Goal: Transaction & Acquisition: Purchase product/service

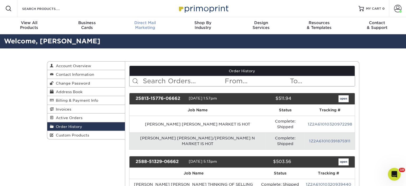
click at [145, 26] on div "Direct Mail Marketing" at bounding box center [145, 25] width 58 height 10
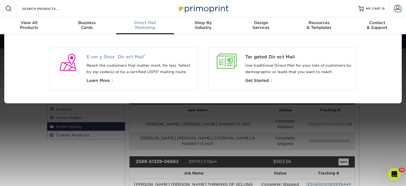
click at [131, 56] on span "Every Door Direct Mail ®" at bounding box center [140, 57] width 107 height 6
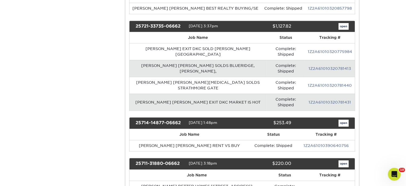
scroll to position [401, 0]
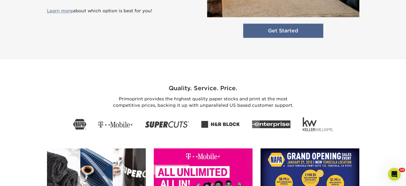
click at [271, 34] on link "Get Started" at bounding box center [283, 31] width 80 height 14
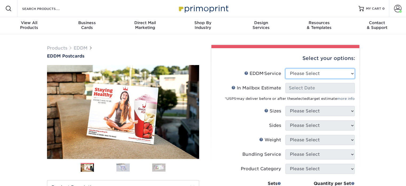
drag, startPoint x: 298, startPoint y: 73, endPoint x: 297, endPoint y: 76, distance: 3.3
click at [298, 73] on select "Please Select Full Service Print Only" at bounding box center [320, 73] width 69 height 10
select select "print_only"
click at [286, 68] on select "Please Select Full Service Print Only" at bounding box center [320, 73] width 69 height 10
select select "-1"
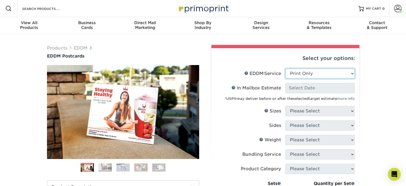
select select "-1"
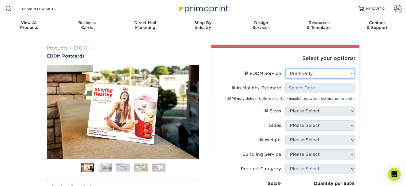
select select "-1"
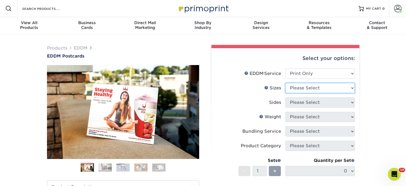
click at [299, 87] on select "Please Select 4.5" x 12" 6" x 12" 6.5" x 8" 6.5" x 9" 6.5" x 12" 7" x 8.5" 8" x…" at bounding box center [320, 88] width 69 height 10
select select "6.50x9.00"
click at [286, 83] on select "Please Select 4.5" x 12" 6" x 12" 6.5" x 8" 6.5" x 9" 6.5" x 12" 7" x 8.5" 8" x…" at bounding box center [320, 88] width 69 height 10
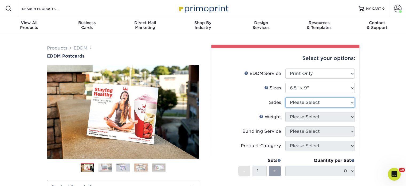
click at [305, 101] on select "Please Select Print Both Sides Print Front Only" at bounding box center [320, 102] width 69 height 10
select select "13abbda7-1d64-4f25-8bb2-c179b224825d"
click at [286, 97] on select "Please Select Print Both Sides Print Front Only" at bounding box center [320, 102] width 69 height 10
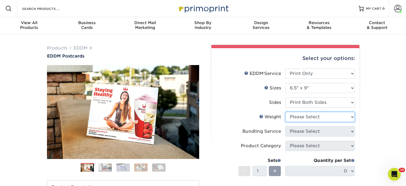
click at [309, 117] on select "Please Select 16PT 14PT" at bounding box center [320, 117] width 69 height 10
select select "16PT"
click at [286, 112] on select "Please Select 16PT 14PT" at bounding box center [320, 117] width 69 height 10
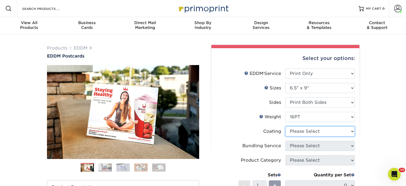
click at [305, 134] on select at bounding box center [320, 131] width 69 height 10
select select "ae367451-b2b8-45df-a344-0f05b6a12993"
click at [286, 126] on select at bounding box center [320, 131] width 69 height 10
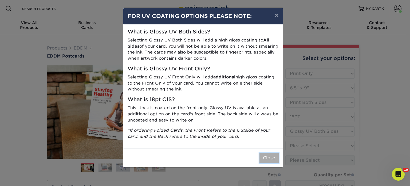
click at [268, 160] on button "Close" at bounding box center [269, 158] width 19 height 10
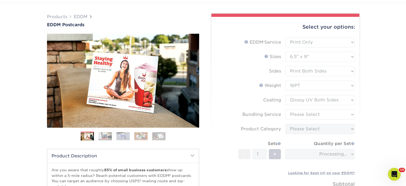
scroll to position [80, 0]
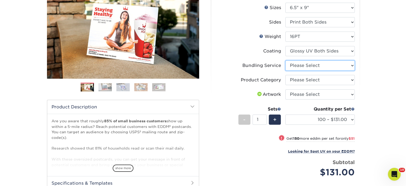
click at [311, 64] on select "Please Select No Bundling Services Yes, Bundles of 50 (+2 Days) Yes, Bundles of…" at bounding box center [320, 65] width 69 height 10
select select "58689abb-25c0-461c-a4c3-a80b627d6649"
click at [286, 60] on select "Please Select No Bundling Services Yes, Bundles of 50 (+2 Days) Yes, Bundles of…" at bounding box center [320, 65] width 69 height 10
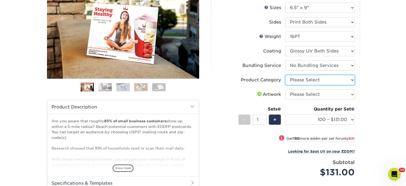
click at [309, 80] on select "Please Select Postcards" at bounding box center [320, 80] width 69 height 10
select select "9b7272e0-d6c8-4c3c-8e97-d3a1bcdab858"
click at [286, 75] on select "Please Select Postcards" at bounding box center [320, 80] width 69 height 10
click at [304, 94] on select "Please Select I will upload files I need a design - $150" at bounding box center [320, 94] width 69 height 10
select select "upload"
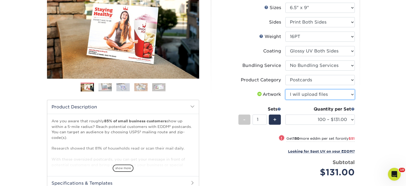
click at [286, 89] on select "Please Select I will upload files I need a design - $150" at bounding box center [320, 94] width 69 height 10
click at [301, 113] on div "Quantity per Set 100 – $131.00 250 – $182.00 500 – $203.00 1000 – $227.00 2500 …" at bounding box center [320, 118] width 69 height 25
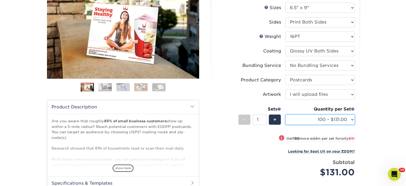
click at [300, 119] on select "100 – $131.00 250 – $182.00 500 – $203.00 1000 – $227.00 2500 – $379.00 5000 – …" at bounding box center [320, 119] width 69 height 10
select select "1000 – $227.00"
click at [286, 114] on select "100 – $131.00 250 – $182.00 500 – $203.00 1000 – $227.00 2500 – $379.00 5000 – …" at bounding box center [320, 119] width 69 height 10
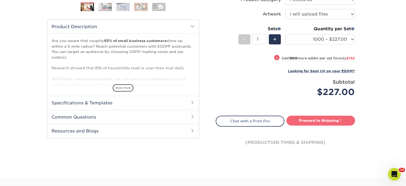
click at [299, 121] on link "Proceed to Shipping" at bounding box center [321, 120] width 69 height 10
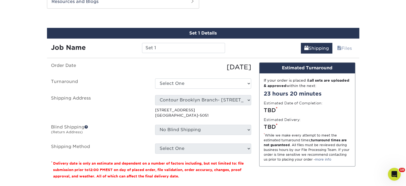
scroll to position [290, 0]
click at [186, 47] on input "Set 1" at bounding box center [183, 48] width 83 height 10
click at [186, 48] on input "Set 1" at bounding box center [183, 48] width 83 height 10
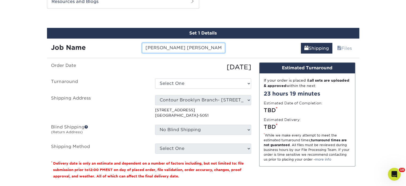
scroll to position [0, 13]
drag, startPoint x: 215, startPoint y: 47, endPoint x: 234, endPoint y: 47, distance: 18.4
click at [234, 47] on div "Job Name BRIAN HALLORAN ANGELA CAFFREY Shipping Files" at bounding box center [203, 45] width 313 height 15
click at [217, 49] on input "BRIAN HALLORAN ANGELA CAFFREY" at bounding box center [183, 48] width 83 height 10
click at [221, 47] on input "BRIAN HALLORAN ANGELA CAFFREY" at bounding box center [183, 48] width 83 height 10
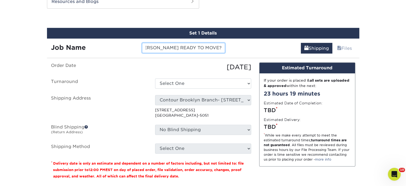
scroll to position [0, 55]
type input "BRIAN HALLORAN ANGELA CAFFREY READY TO MOVE?"
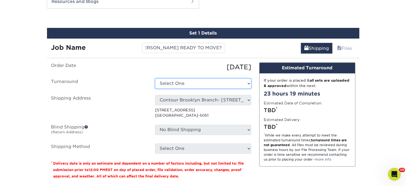
click at [204, 84] on select "Select One 2-4 Business Days 2 Day Next Business Day" at bounding box center [203, 83] width 96 height 10
select select "14ee1dbe-2a03-44e6-acbe-77c51f3128fc"
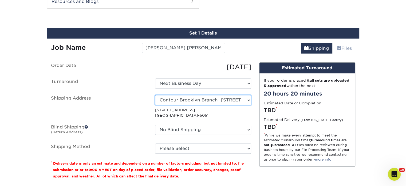
click at [197, 100] on select "Select One Realty Connect [GEOGRAPHIC_DATA]" at bounding box center [203, 100] width 96 height 10
select select "63587"
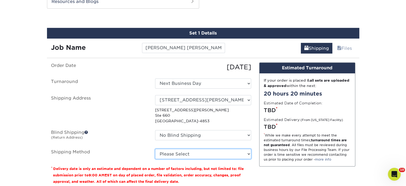
click at [186, 155] on select "Please Select Ground Shipping (+$20.59) 3 Day Shipping Service (+$30.50) 2 Day …" at bounding box center [203, 154] width 96 height 10
select select "03"
click at [155, 149] on select "Please Select Ground Shipping (+$20.59) 3 Day Shipping Service (+$30.50) 2 Day …" at bounding box center [203, 154] width 96 height 10
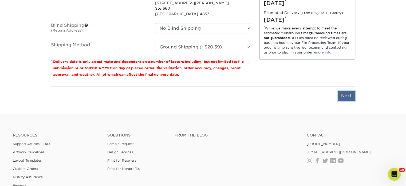
click at [350, 96] on input "Next" at bounding box center [347, 96] width 18 height 10
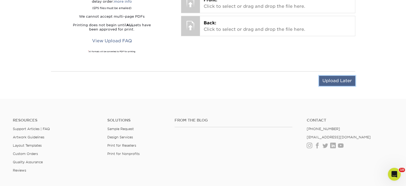
click at [337, 81] on input "Upload Later" at bounding box center [337, 81] width 36 height 10
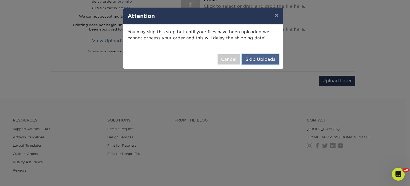
click at [254, 59] on button "Skip Uploads" at bounding box center [260, 59] width 37 height 10
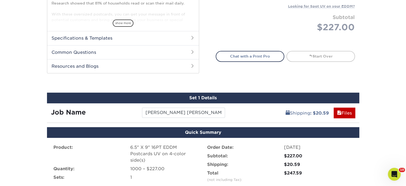
scroll to position [359, 0]
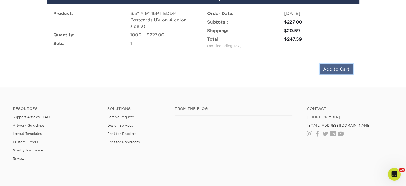
click at [335, 68] on input "Add to Cart" at bounding box center [336, 69] width 33 height 10
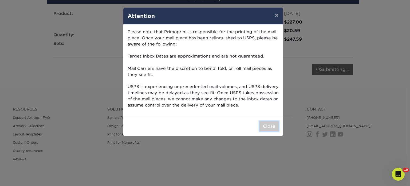
drag, startPoint x: 272, startPoint y: 128, endPoint x: 256, endPoint y: 119, distance: 17.6
click at [272, 128] on button "Close" at bounding box center [269, 126] width 19 height 10
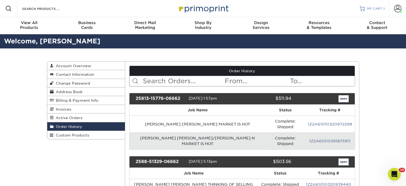
click at [380, 10] on span "MY CART" at bounding box center [374, 8] width 15 height 5
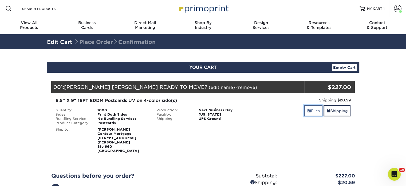
click at [313, 111] on link "Files" at bounding box center [313, 110] width 18 height 11
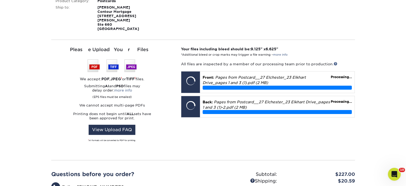
scroll to position [134, 0]
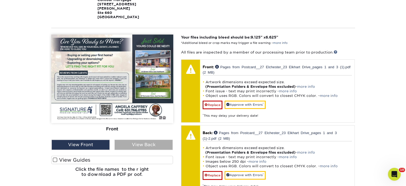
click at [146, 139] on div "View Back" at bounding box center [144, 144] width 58 height 10
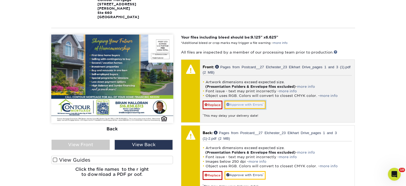
click at [249, 100] on link "Approve with Errors *" at bounding box center [245, 104] width 41 height 8
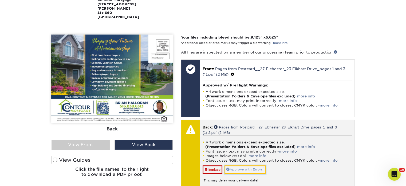
click at [236, 165] on link "Approve with Errors *" at bounding box center [245, 169] width 41 height 8
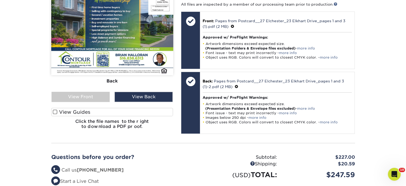
scroll to position [241, 0]
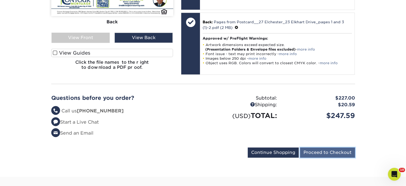
click at [323, 151] on input "Proceed to Checkout" at bounding box center [327, 152] width 55 height 10
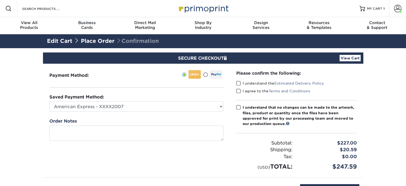
click at [239, 84] on span at bounding box center [238, 83] width 5 height 5
click at [0, 0] on input "I understand the Estimated Delivery Policy" at bounding box center [0, 0] width 0 height 0
click at [239, 91] on span at bounding box center [238, 90] width 5 height 5
click at [0, 0] on input "I agree to the Terms and Conditions" at bounding box center [0, 0] width 0 height 0
click at [238, 110] on label "I understand that no changes can be made to the artwork, files, product or quan…" at bounding box center [296, 115] width 121 height 22
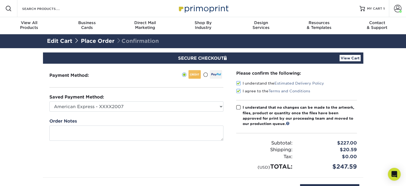
click at [0, 0] on input "I understand that no changes can be made to the artwork, files, product or quan…" at bounding box center [0, 0] width 0 height 0
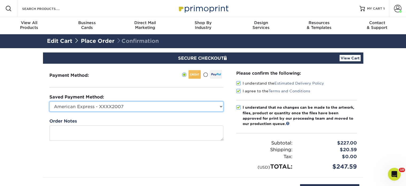
click at [213, 108] on select "American Express - XXXX2007 MasterCard - XXXX7618 American Express - XXXX1003 V…" at bounding box center [136, 106] width 174 height 10
select select "34500"
click at [49, 101] on select "American Express - XXXX2007 MasterCard - XXXX7618 American Express - XXXX1003 V…" at bounding box center [136, 106] width 174 height 10
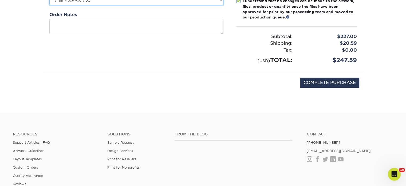
scroll to position [107, 0]
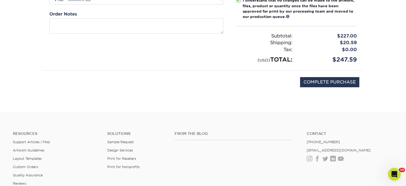
click at [347, 74] on div "COMPLETE PURCHASE" at bounding box center [203, 85] width 313 height 29
click at [350, 83] on input "COMPLETE PURCHASE" at bounding box center [329, 82] width 59 height 10
type input "PROCESSING, PLEASE WAIT..."
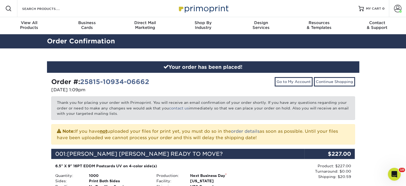
scroll to position [160, 0]
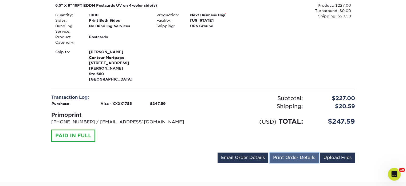
click at [281, 153] on link "Print Order Details" at bounding box center [294, 157] width 49 height 10
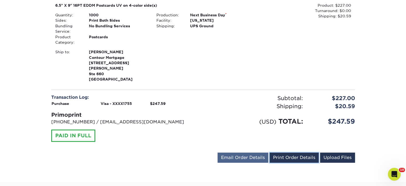
scroll to position [87, 0]
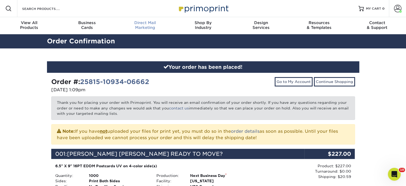
click at [142, 20] on link "Direct Mail Marketing" at bounding box center [145, 25] width 58 height 17
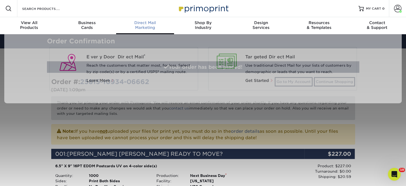
scroll to position [0, 0]
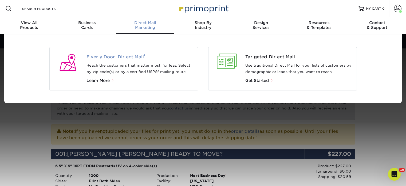
click at [133, 54] on span "Every Door Direct Mail ®" at bounding box center [140, 57] width 107 height 6
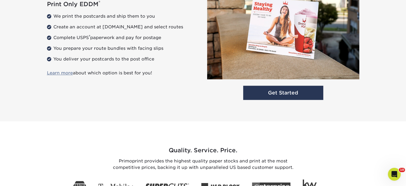
scroll to position [695, 0]
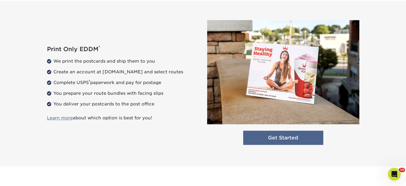
click at [305, 133] on link "Get Started" at bounding box center [283, 137] width 80 height 14
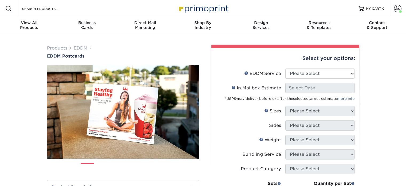
click at [267, 138] on div "Weight Help Weight" at bounding box center [270, 140] width 22 height 6
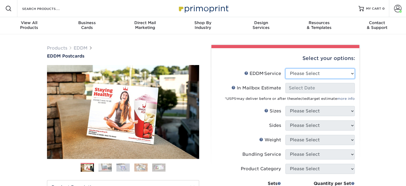
click at [302, 77] on select "Please Select Full Service Print Only" at bounding box center [320, 73] width 69 height 10
select select "print_only"
click at [286, 68] on select "Please Select Full Service Print Only" at bounding box center [320, 73] width 69 height 10
select select "-1"
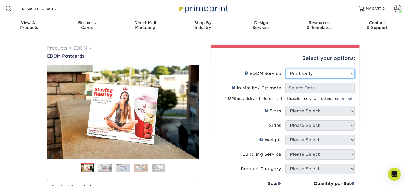
select select "-1"
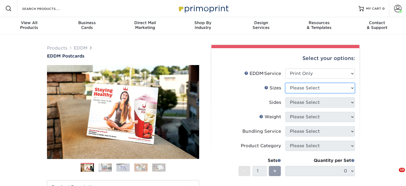
drag, startPoint x: 304, startPoint y: 84, endPoint x: 304, endPoint y: 88, distance: 4.3
click at [304, 84] on select "Please Select 4.5" x 12" 6" x 12" 6.5" x 8" 6.5" x 9" 6.5" x 12" 7" x 8.5" 8" x…" at bounding box center [320, 88] width 69 height 10
select select "6.50x9.00"
click at [286, 83] on select "Please Select 4.5" x 12" 6" x 12" 6.5" x 8" 6.5" x 9" 6.5" x 12" 7" x 8.5" 8" x…" at bounding box center [320, 88] width 69 height 10
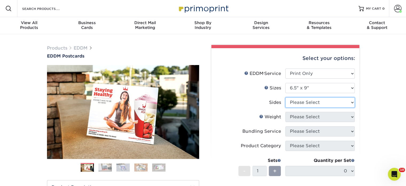
click at [310, 102] on select "Please Select Print Both Sides Print Front Only" at bounding box center [320, 102] width 69 height 10
select select "13abbda7-1d64-4f25-8bb2-c179b224825d"
click at [286, 97] on select "Please Select Print Both Sides Print Front Only" at bounding box center [320, 102] width 69 height 10
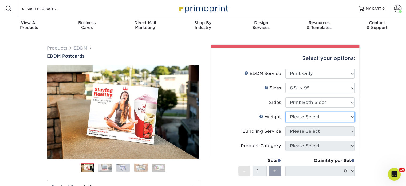
click at [307, 119] on select "Please Select 16PT 14PT" at bounding box center [320, 117] width 69 height 10
select select "16PT"
click at [286, 112] on select "Please Select 16PT 14PT" at bounding box center [320, 117] width 69 height 10
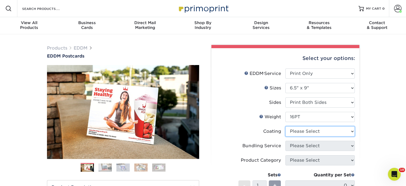
click at [304, 130] on select at bounding box center [320, 131] width 69 height 10
select select "ae367451-b2b8-45df-a344-0f05b6a12993"
click at [286, 126] on select at bounding box center [320, 131] width 69 height 10
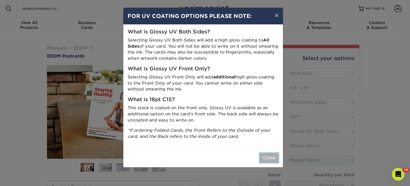
click at [268, 157] on button "Close" at bounding box center [269, 158] width 19 height 10
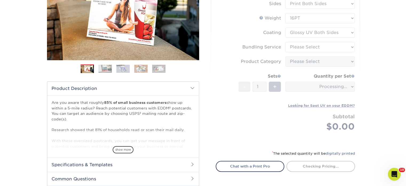
scroll to position [107, 0]
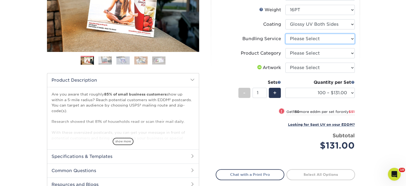
click at [301, 39] on select "Please Select No Bundling Services Yes, Bundles of 50 (+2 Days) Yes, Bundles of…" at bounding box center [320, 39] width 69 height 10
select select "58689abb-25c0-461c-a4c3-a80b627d6649"
click at [286, 34] on select "Please Select No Bundling Services Yes, Bundles of 50 (+2 Days) Yes, Bundles of…" at bounding box center [320, 39] width 69 height 10
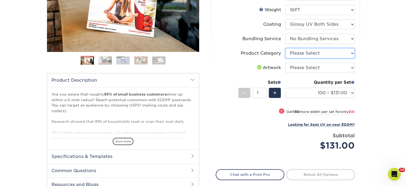
click at [301, 55] on select "Please Select Postcards" at bounding box center [320, 53] width 69 height 10
select select "9b7272e0-d6c8-4c3c-8e97-d3a1bcdab858"
click at [286, 48] on select "Please Select Postcards" at bounding box center [320, 53] width 69 height 10
drag, startPoint x: 300, startPoint y: 69, endPoint x: 301, endPoint y: 72, distance: 3.0
click at [300, 69] on select "Please Select I will upload files I need a design - $150" at bounding box center [320, 68] width 69 height 10
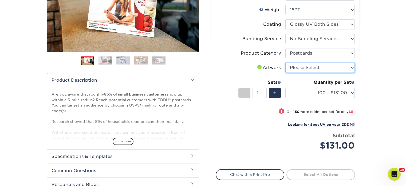
select select "upload"
click at [286, 63] on select "Please Select I will upload files I need a design - $150" at bounding box center [320, 68] width 69 height 10
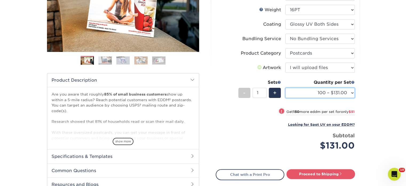
click at [300, 88] on select "100 – $131.00 250 – $182.00 500 – $203.00 1000 – $227.00 2500 – $379.00 5000 – …" at bounding box center [320, 93] width 69 height 10
select select "1000 – $227.00"
click at [286, 88] on select "100 – $131.00 250 – $182.00 500 – $203.00 1000 – $227.00 2500 – $379.00 5000 – …" at bounding box center [320, 93] width 69 height 10
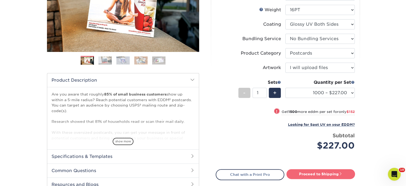
drag, startPoint x: 308, startPoint y: 166, endPoint x: 308, endPoint y: 170, distance: 3.7
click at [308, 167] on div "Select your options: EDDM Service Help EDDM ® Service Please Select Full Servic…" at bounding box center [286, 78] width 148 height 275
click at [308, 170] on link "Proceed to Shipping" at bounding box center [321, 174] width 69 height 10
type input "Set 1"
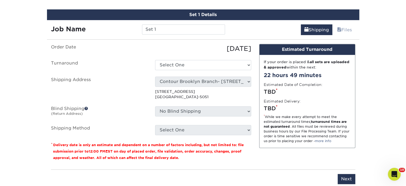
scroll to position [316, 0]
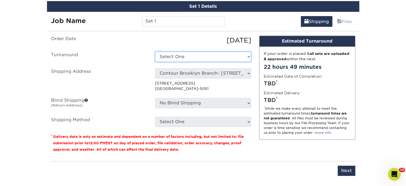
click at [208, 55] on select "Select One 2-4 Business Days 2 Day Next Business Day" at bounding box center [203, 57] width 96 height 10
select select "14ee1dbe-2a03-44e6-acbe-77c51f3128fc"
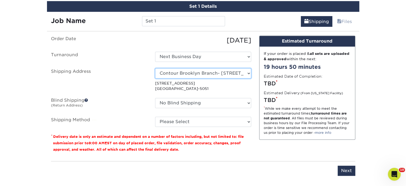
click at [207, 74] on select "Select One Realty Connect [GEOGRAPHIC_DATA]" at bounding box center [203, 73] width 96 height 10
select select "63587"
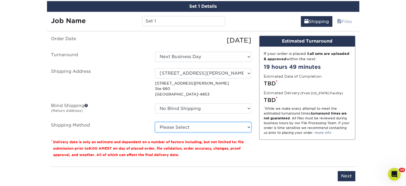
click at [204, 128] on select "Please Select Ground Shipping (+$20.59) 3 Day Shipping Service (+$30.50) 2 Day …" at bounding box center [203, 127] width 96 height 10
select select "03"
click at [155, 122] on select "Please Select Ground Shipping (+$20.59) 3 Day Shipping Service (+$30.50) 2 Day …" at bounding box center [203, 127] width 96 height 10
